Goal: Check status: Check status

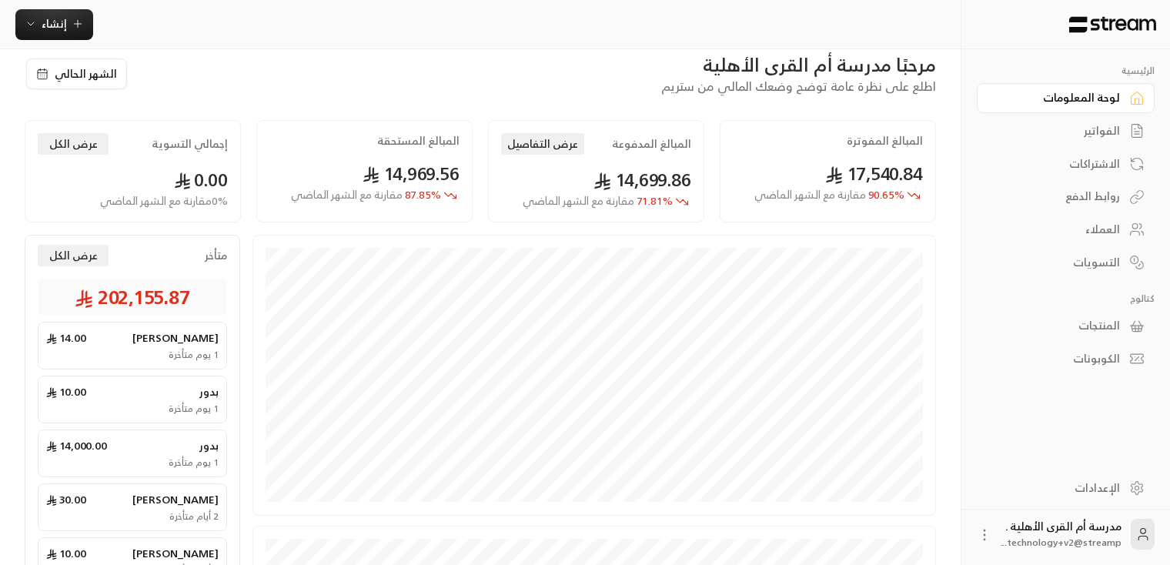
scroll to position [389, 0]
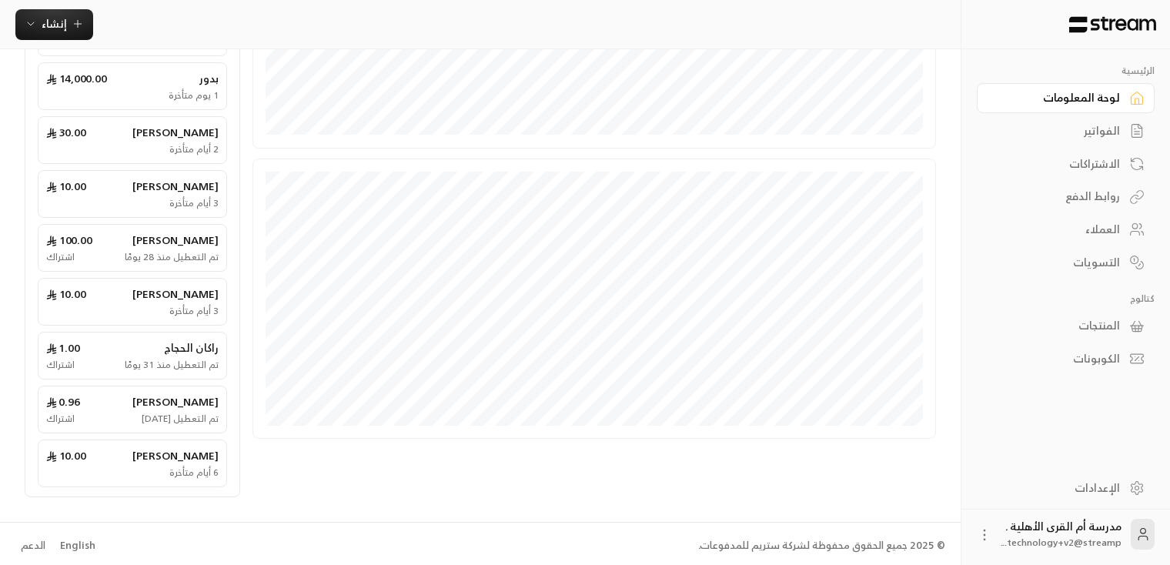
click at [76, 539] on div "English" at bounding box center [77, 545] width 35 height 15
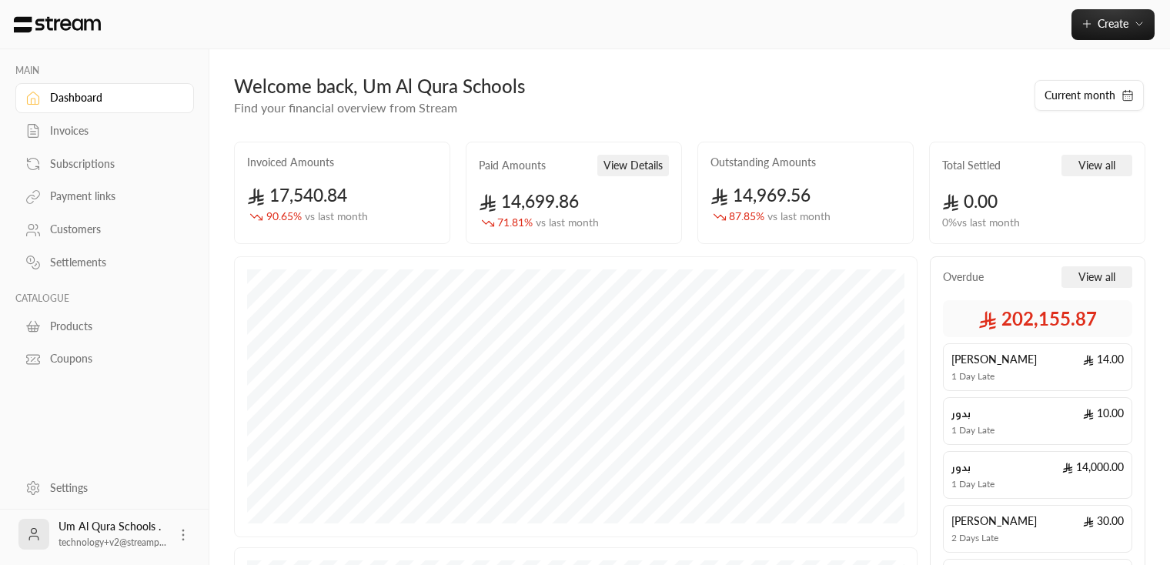
click at [94, 135] on div "Invoices" at bounding box center [112, 130] width 125 height 15
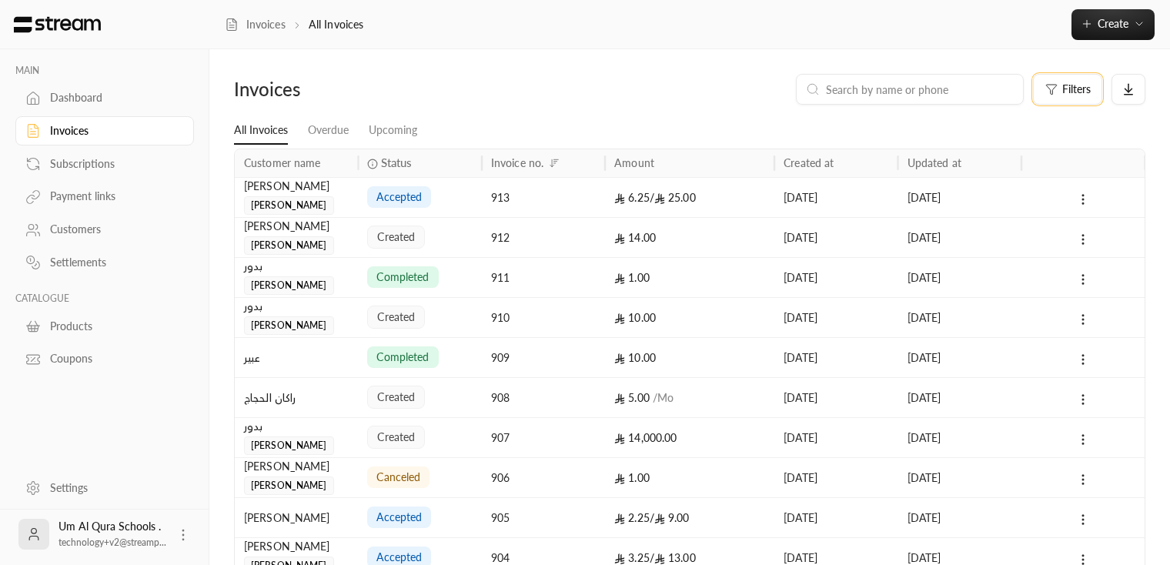
click at [1059, 95] on button "Filters" at bounding box center [1067, 89] width 69 height 31
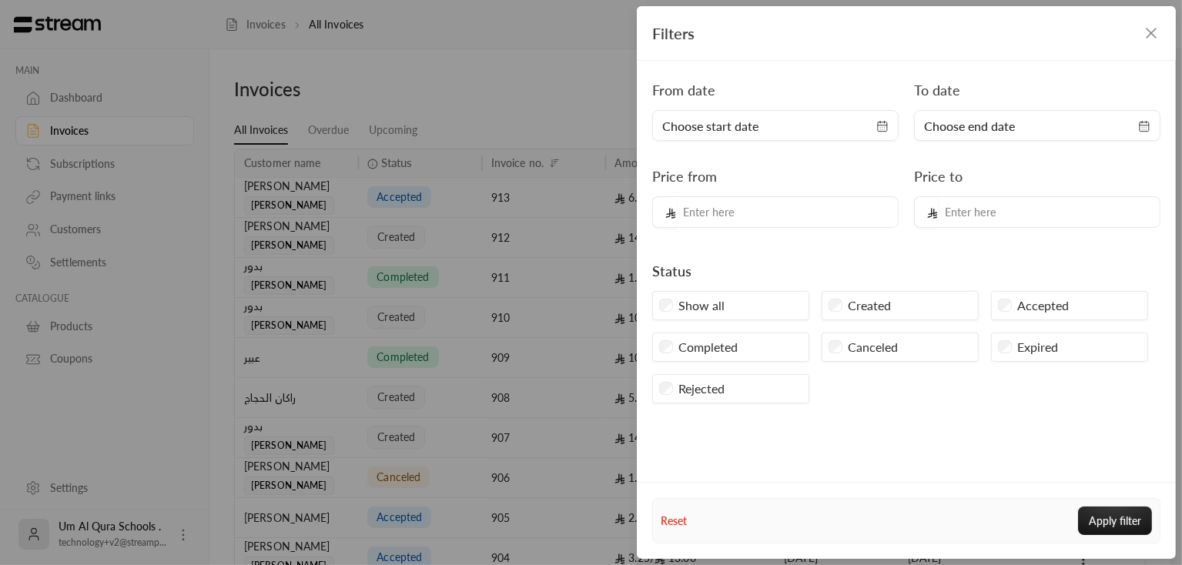
click at [1010, 299] on div "Accepted" at bounding box center [1069, 305] width 157 height 29
click at [1111, 513] on button "Apply filter" at bounding box center [1115, 520] width 74 height 28
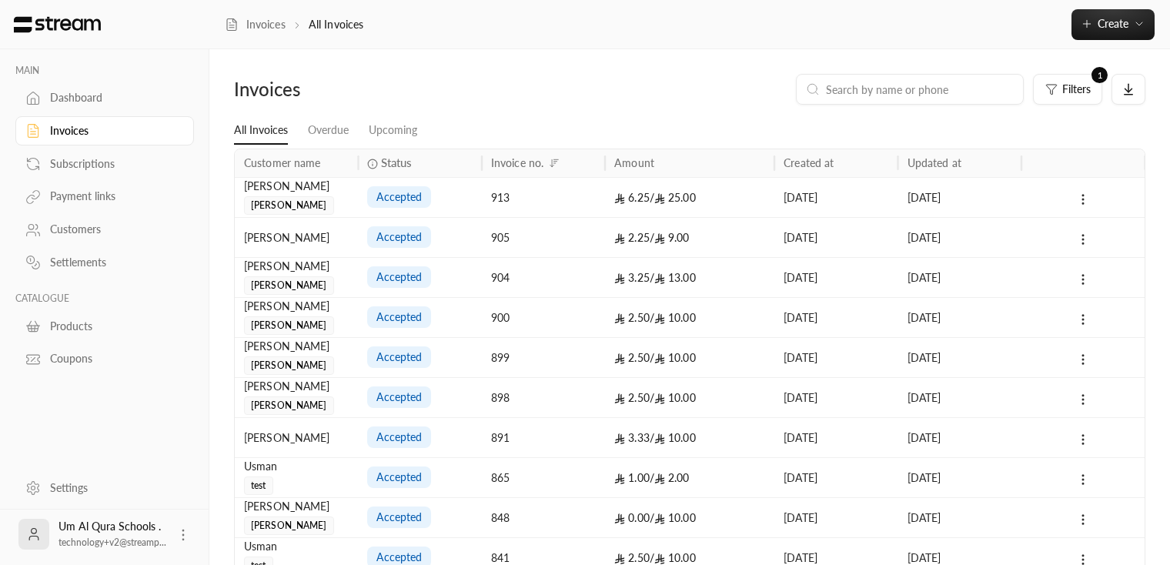
click at [527, 199] on div "913" at bounding box center [543, 197] width 105 height 39
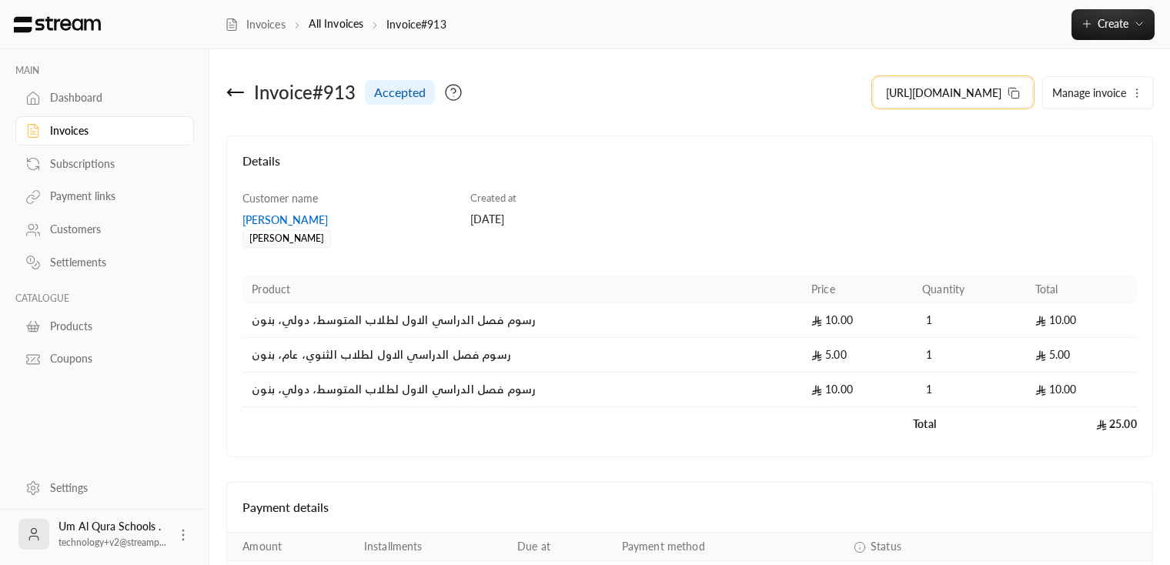
click at [1019, 90] on icon at bounding box center [1014, 93] width 12 height 12
